Goal: Transaction & Acquisition: Book appointment/travel/reservation

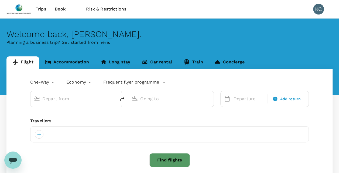
type input "roundtrip"
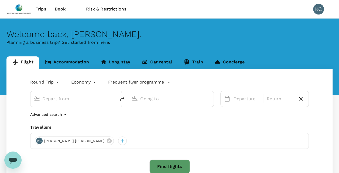
type input "Singapore Changi (SIN)"
click at [181, 99] on input "Noi Bai Intl (HAN)" at bounding box center [171, 99] width 62 height 8
type input "h"
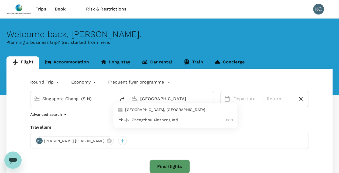
click at [175, 118] on p "Zhengzhou Xinzheng Intl" at bounding box center [178, 119] width 94 height 5
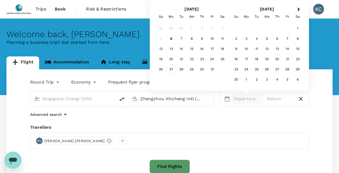
type input "Zhengzhou Xinzheng Intl (CGO)"
click at [170, 70] on div "27" at bounding box center [171, 70] width 10 height 10
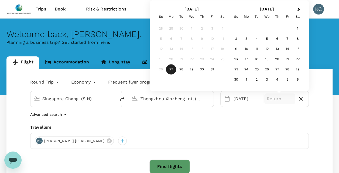
click at [287, 99] on p "Return" at bounding box center [279, 99] width 26 height 6
click at [245, 98] on div "[DATE]" at bounding box center [246, 99] width 31 height 11
click at [276, 40] on div "6" at bounding box center [277, 39] width 10 height 10
click at [237, 99] on div "[DATE]" at bounding box center [246, 99] width 31 height 11
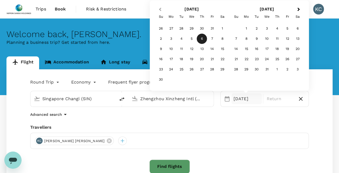
click at [158, 7] on button "Previous Month" at bounding box center [159, 9] width 9 height 9
click at [172, 70] on div "27" at bounding box center [171, 70] width 10 height 10
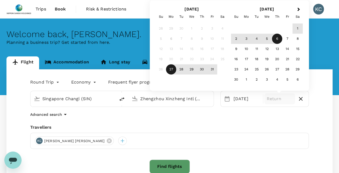
click at [274, 37] on div "6" at bounding box center [277, 39] width 10 height 10
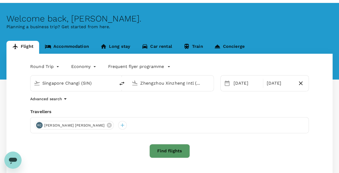
scroll to position [27, 0]
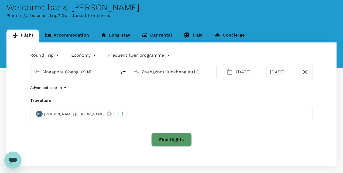
click at [57, 57] on body "Trips Book Risk & Restrictions KC Welcome back , [PERSON_NAME] . Planning a bus…" at bounding box center [171, 86] width 343 height 227
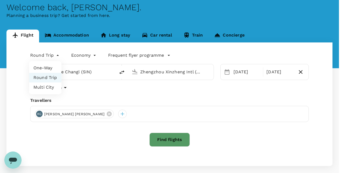
click at [50, 88] on li "Multi City" at bounding box center [45, 88] width 32 height 10
type input "multicity"
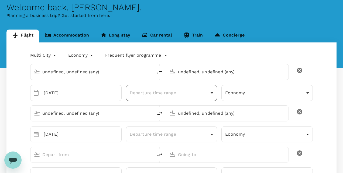
type input "undefined, undefined (any)"
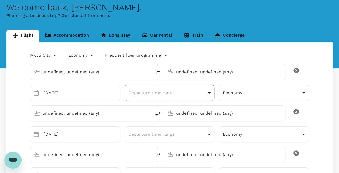
type input "Singapore Changi (SIN)"
type input "Zhengzhou Xinzheng Intl (CGO)"
type input "Singapore Changi (SIN)"
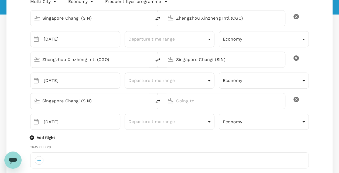
type input "65"
type input "92355639"
type input "[EMAIL_ADDRESS][DOMAIN_NAME]"
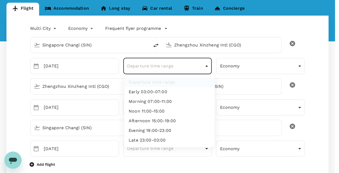
click at [207, 67] on div at bounding box center [171, 86] width 343 height 173
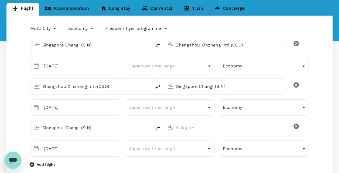
click at [112, 86] on input "Zhengzhou Xinzheng Intl (CGO)" at bounding box center [90, 86] width 97 height 8
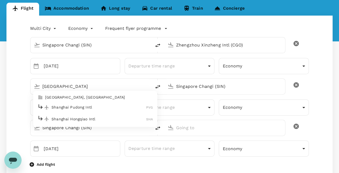
click at [98, 96] on p "[GEOGRAPHIC_DATA], [GEOGRAPHIC_DATA]" at bounding box center [99, 97] width 108 height 5
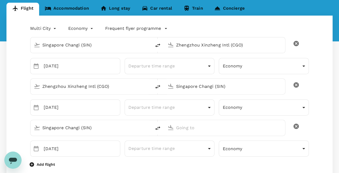
type input "[GEOGRAPHIC_DATA], [GEOGRAPHIC_DATA] (any)"
click at [296, 124] on icon "delete" at bounding box center [295, 126] width 5 height 5
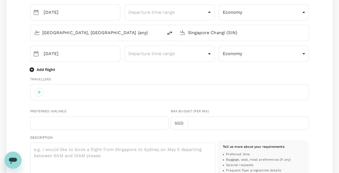
scroll to position [135, 0]
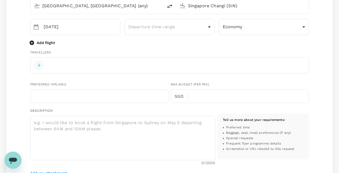
click at [40, 65] on div at bounding box center [39, 65] width 9 height 9
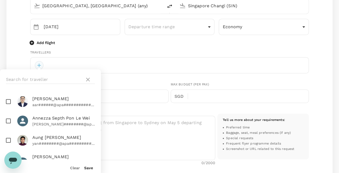
click at [40, 65] on div at bounding box center [39, 65] width 9 height 9
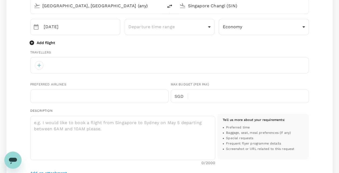
click at [67, 66] on div at bounding box center [169, 65] width 278 height 16
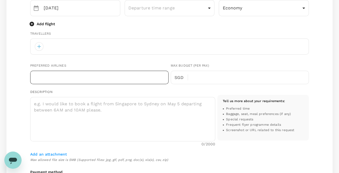
scroll to position [162, 0]
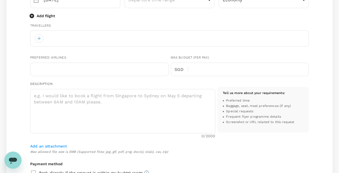
click at [120, 40] on div at bounding box center [169, 38] width 278 height 16
click at [194, 41] on div at bounding box center [169, 38] width 278 height 16
click at [195, 41] on div at bounding box center [169, 38] width 278 height 16
drag, startPoint x: 35, startPoint y: 37, endPoint x: 38, endPoint y: 38, distance: 3.2
click at [36, 37] on div at bounding box center [39, 38] width 9 height 9
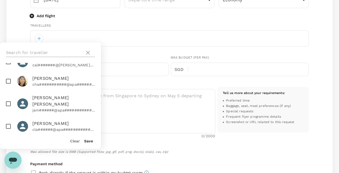
click at [53, 53] on input "text" at bounding box center [44, 52] width 76 height 9
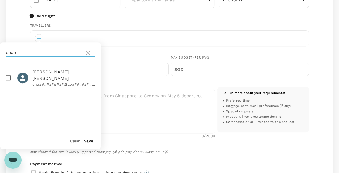
type input "chan"
click at [47, 73] on span "[PERSON_NAME] [PERSON_NAME]" at bounding box center [63, 75] width 62 height 13
checkbox input "true"
click at [91, 141] on button "Save" at bounding box center [88, 141] width 9 height 4
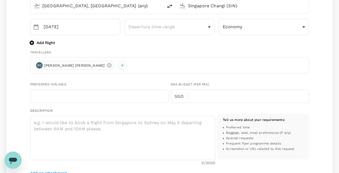
scroll to position [162, 0]
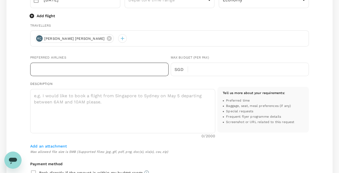
click at [116, 74] on input "text" at bounding box center [99, 69] width 138 height 13
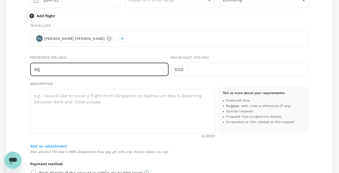
type input "S"
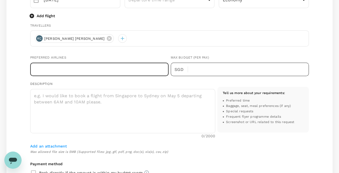
click at [230, 67] on input "text" at bounding box center [250, 69] width 117 height 13
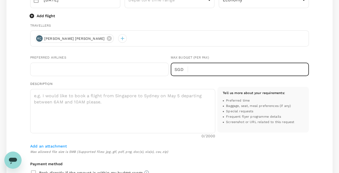
click at [149, 82] on div "Description x ​ 0 /2000 Tell us more about your requirements : Preferred time B…" at bounding box center [169, 111] width 278 height 61
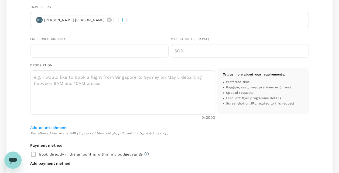
scroll to position [189, 0]
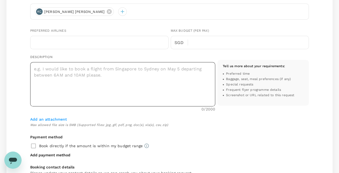
click at [143, 72] on textarea at bounding box center [122, 84] width 185 height 44
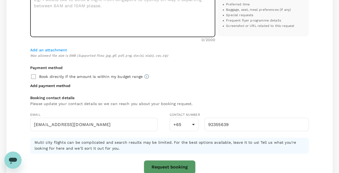
scroll to position [269, 0]
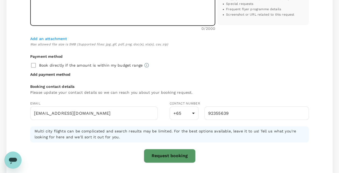
click at [185, 156] on button "Request booking" at bounding box center [170, 156] width 52 height 14
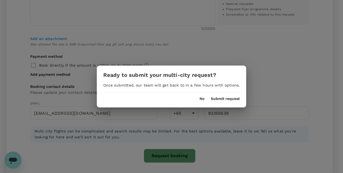
click at [217, 101] on button "Submit request" at bounding box center [225, 99] width 29 height 4
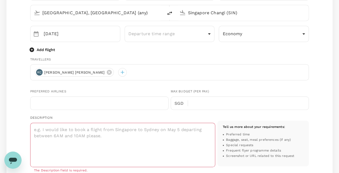
scroll to position [141, 0]
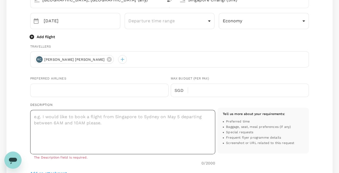
click at [163, 124] on textarea at bounding box center [122, 132] width 185 height 44
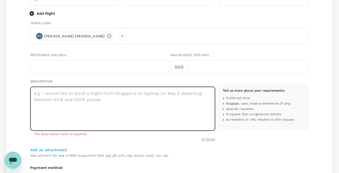
scroll to position [194, 0]
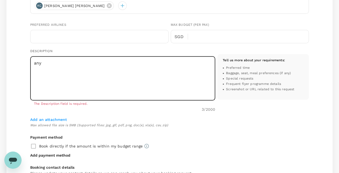
type textarea "any"
click at [286, 144] on div "Book directly if the amount is within my budget range" at bounding box center [169, 146] width 278 height 11
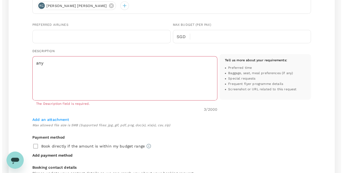
scroll to position [313, 0]
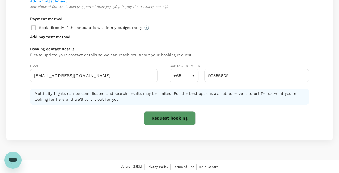
click at [176, 114] on button "Request booking" at bounding box center [170, 118] width 52 height 14
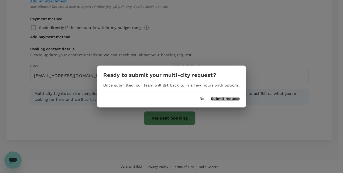
click at [234, 98] on button "Submit request" at bounding box center [225, 99] width 29 height 4
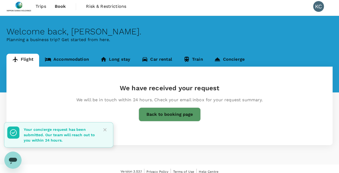
scroll to position [0, 0]
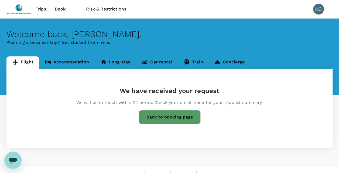
click at [40, 10] on span "Trips" at bounding box center [41, 9] width 11 height 6
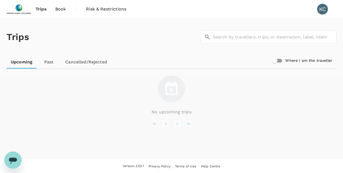
click at [67, 8] on link "Book" at bounding box center [60, 9] width 19 height 18
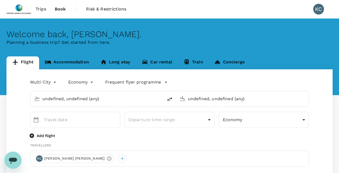
type input "Singapore Changi (SIN)"
type input "Zhengzhou Xinzheng Intl (CGO)"
type input "roundtrip"
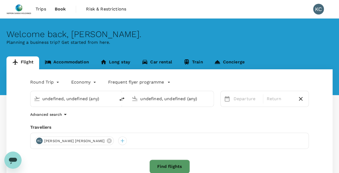
type input "Singapore Changi (SIN)"
type input "Noi Bai Intl (HAN)"
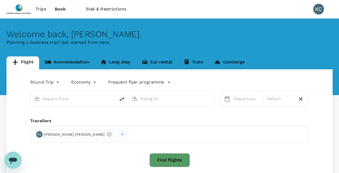
type input "Singapore Changi (SIN)"
type input "Noi Bai Intl (HAN)"
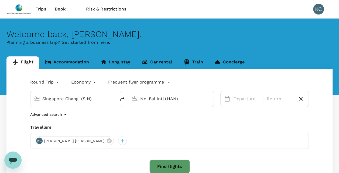
drag, startPoint x: 13, startPoint y: 162, endPoint x: 18, endPoint y: 313, distance: 152.0
click at [13, 162] on icon "Open messaging window" at bounding box center [13, 161] width 8 height 6
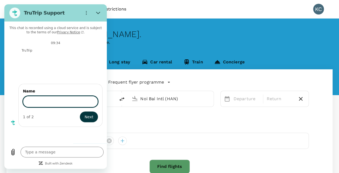
click at [249, 146] on div "[PERSON_NAME] Hong [PERSON_NAME]" at bounding box center [169, 141] width 278 height 16
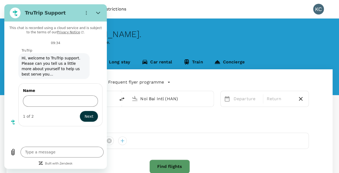
drag, startPoint x: 189, startPoint y: 11, endPoint x: 173, endPoint y: 11, distance: 16.2
click at [190, 11] on div "Trips Book Risk & Restrictions KC" at bounding box center [169, 9] width 326 height 18
drag, startPoint x: 119, startPoint y: 163, endPoint x: 109, endPoint y: 164, distance: 9.8
click at [119, 163] on div "Find flights" at bounding box center [169, 167] width 278 height 14
drag, startPoint x: 282, startPoint y: 153, endPoint x: 266, endPoint y: 150, distance: 16.6
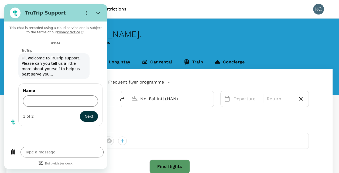
click at [283, 153] on div "Round Trip roundtrip Economy economy Frequent flyer programme Singapore Changi …" at bounding box center [169, 131] width 326 height 124
click at [100, 12] on icon "Close" at bounding box center [98, 13] width 4 height 2
type textarea "x"
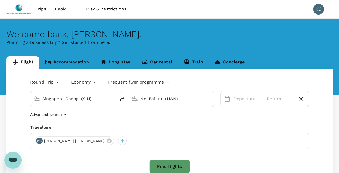
click at [43, 12] on link "Trips" at bounding box center [40, 9] width 19 height 18
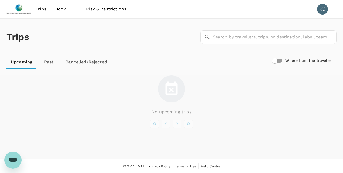
click at [59, 10] on span "Book" at bounding box center [60, 9] width 11 height 6
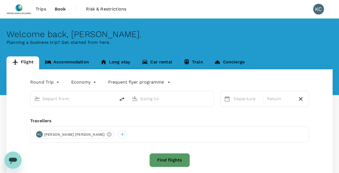
type input "Singapore Changi (SIN)"
type input "Noi Bai Intl (HAN)"
type input "Singapore Changi (SIN)"
type input "Noi Bai Intl (HAN)"
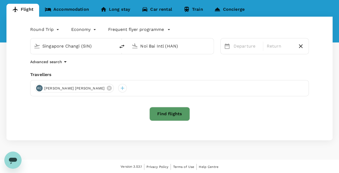
scroll to position [53, 0]
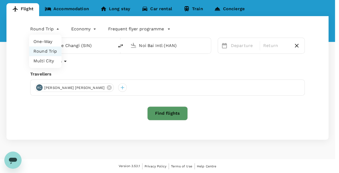
click at [48, 31] on body "Trips Book Risk & Restrictions KC Welcome back , [PERSON_NAME] . Planning a bus…" at bounding box center [169, 60] width 339 height 227
click at [40, 60] on li "Multi City" at bounding box center [45, 61] width 32 height 10
type input "multicity"
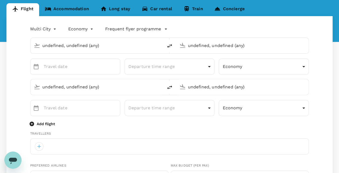
type input "Singapore Changi (SIN)"
type input "Noi Bai Intl (HAN)"
type input "Singapore Changi (SIN)"
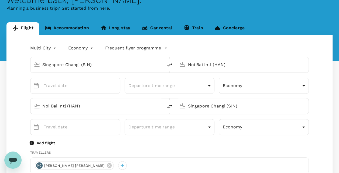
scroll to position [0, 0]
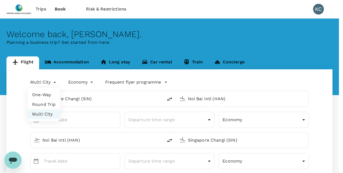
click at [50, 81] on div at bounding box center [171, 86] width 343 height 173
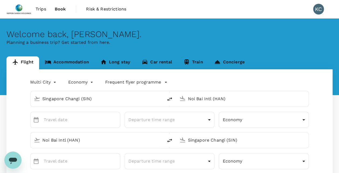
click at [95, 83] on div "Frequent flyer programme" at bounding box center [130, 81] width 73 height 9
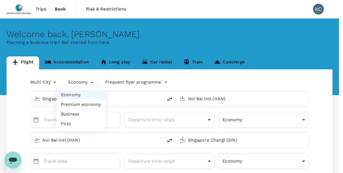
click at [87, 83] on div at bounding box center [171, 86] width 343 height 173
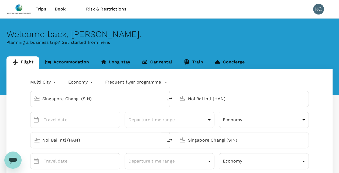
type textarea "x"
